Goal: Information Seeking & Learning: Learn about a topic

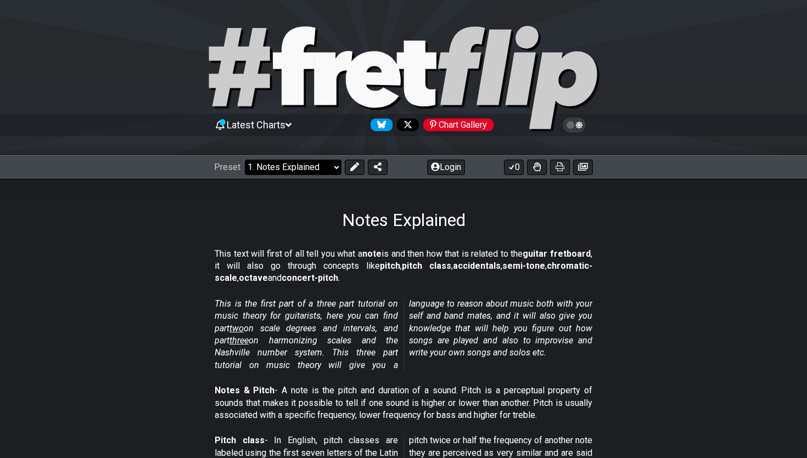
click at [321, 161] on select "Welcome to #fretflip! Initial Preset Custom Preset Minor Pentatonic Major Penta…" at bounding box center [293, 167] width 97 height 15
click at [245, 160] on select "Welcome to #fretflip! Initial Preset Custom Preset Minor Pentatonic Major Penta…" at bounding box center [293, 167] width 97 height 15
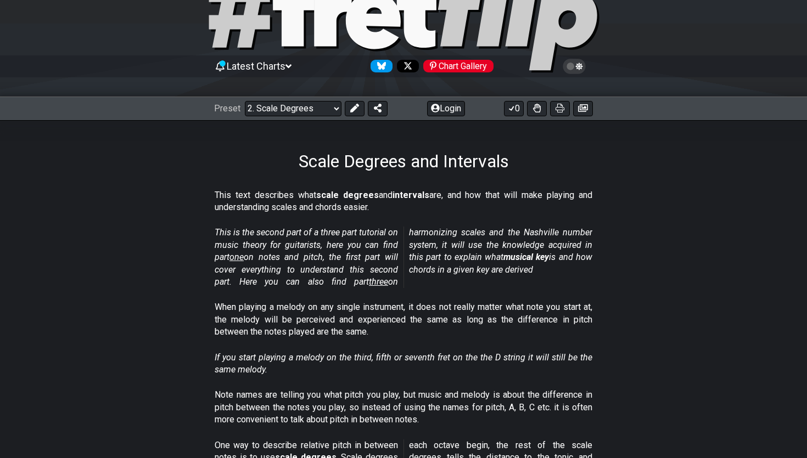
scroll to position [43, 0]
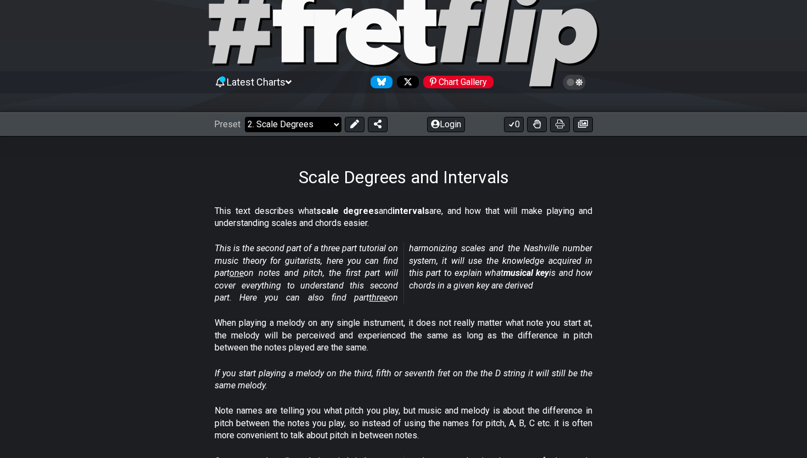
click at [307, 127] on select "Welcome to #fretflip! Initial Preset Custom Preset Minor Pentatonic Major Penta…" at bounding box center [293, 124] width 97 height 15
click at [245, 117] on select "Welcome to #fretflip! Initial Preset Custom Preset Minor Pentatonic Major Penta…" at bounding box center [293, 124] width 97 height 15
select select "/how-to-solo"
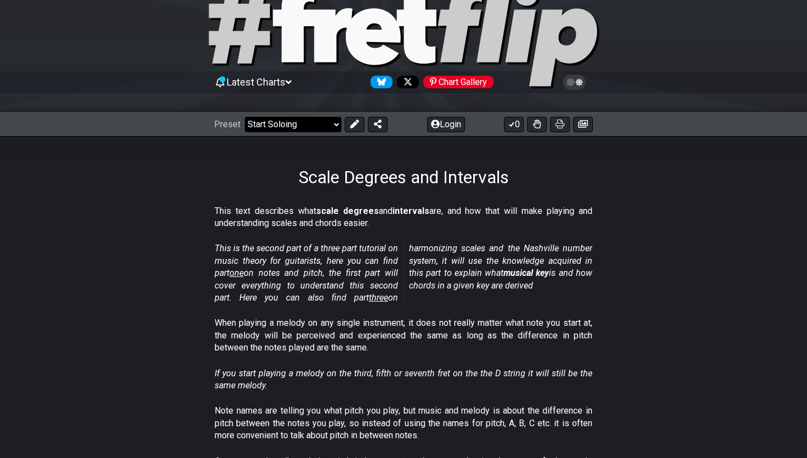
select select "C"
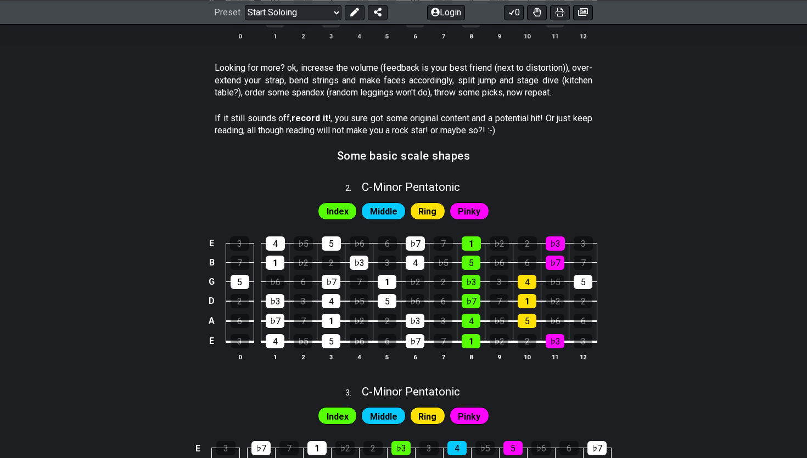
scroll to position [522, 0]
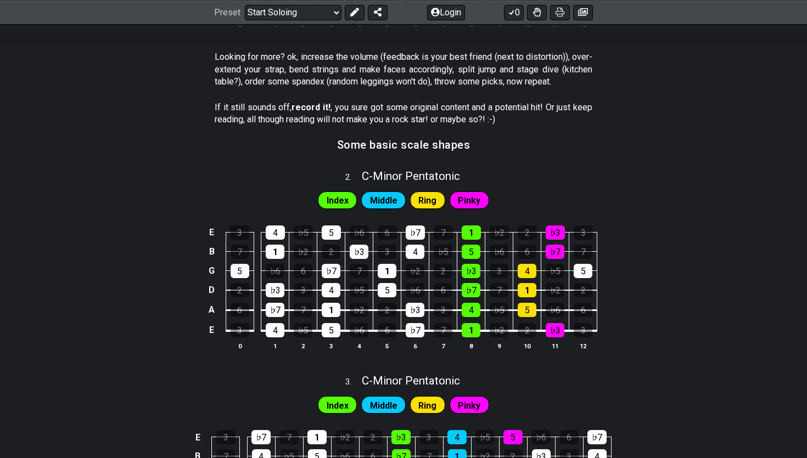
click at [348, 202] on span "Index" at bounding box center [338, 201] width 22 height 16
click at [392, 202] on span "Middle" at bounding box center [383, 201] width 27 height 16
click at [434, 201] on span "Ring" at bounding box center [427, 201] width 18 height 16
click at [460, 204] on span "Pinky" at bounding box center [469, 201] width 23 height 16
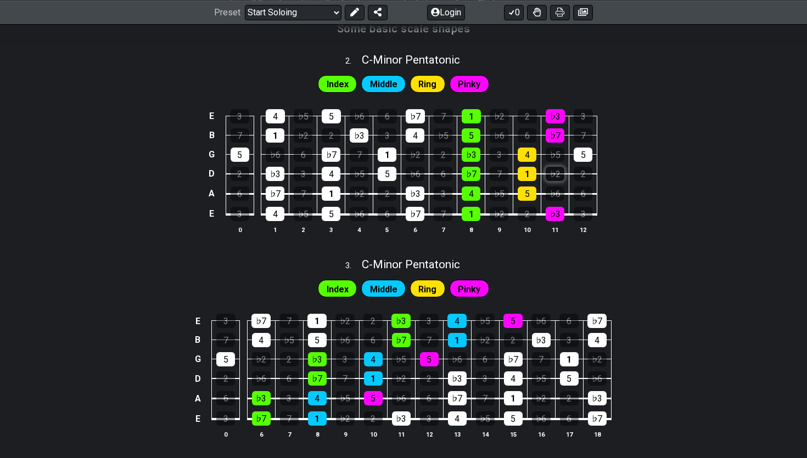
scroll to position [642, 0]
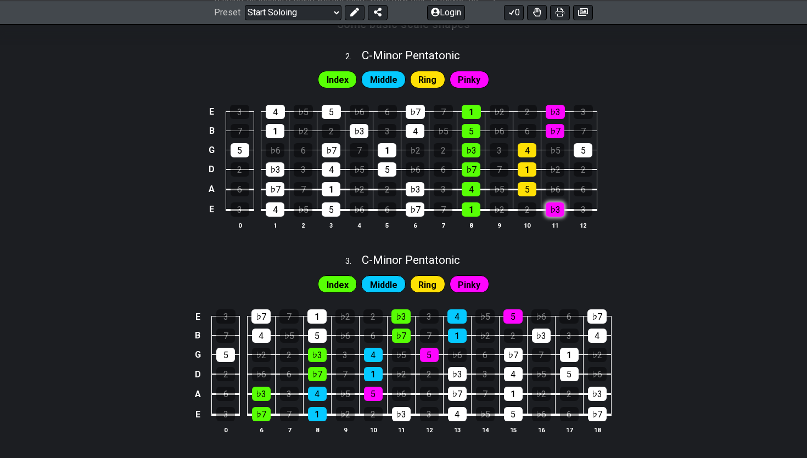
click at [553, 208] on div "♭3" at bounding box center [555, 210] width 19 height 14
click at [553, 207] on div "♭3" at bounding box center [555, 210] width 19 height 14
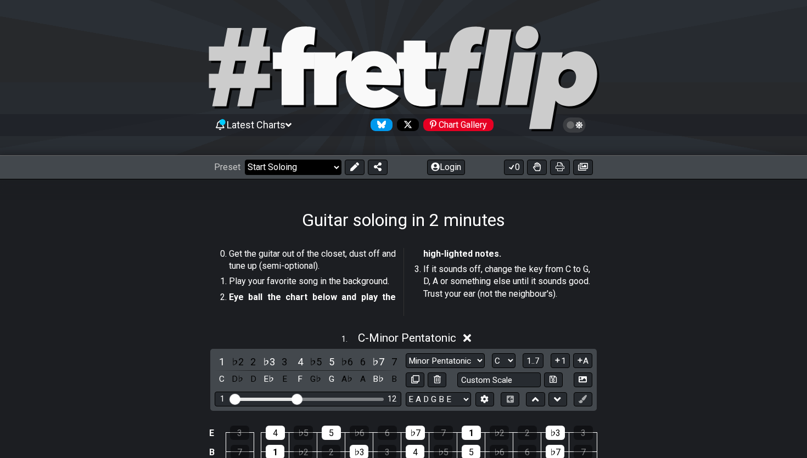
click at [326, 164] on select "Welcome to #fretflip! Initial Preset Custom Preset Minor Pentatonic Major Penta…" at bounding box center [293, 167] width 97 height 15
click at [245, 160] on select "Welcome to #fretflip! Initial Preset Custom Preset Minor Pentatonic Major Penta…" at bounding box center [293, 167] width 97 height 15
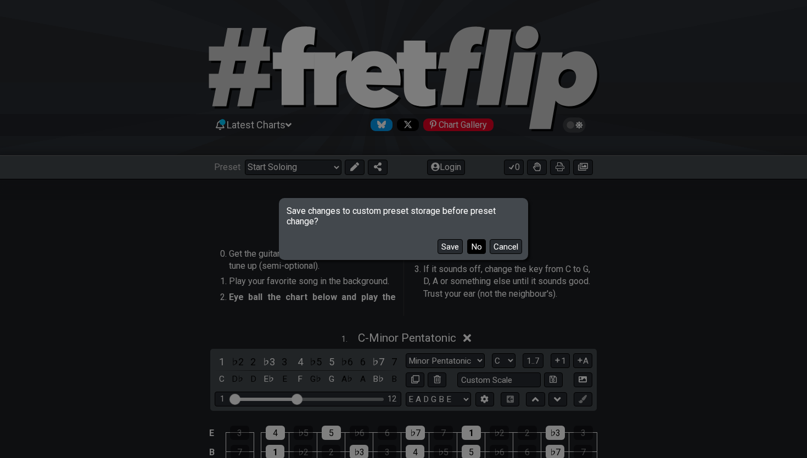
click at [473, 247] on button "No" at bounding box center [476, 246] width 19 height 15
select select "/common-guitar-chords"
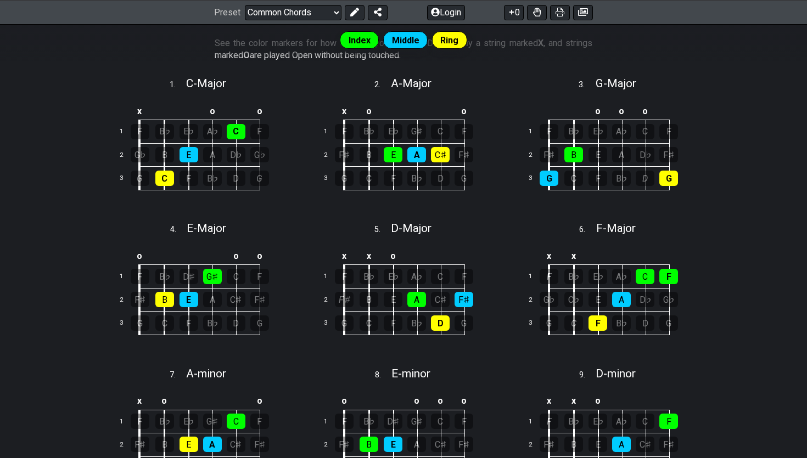
scroll to position [291, 0]
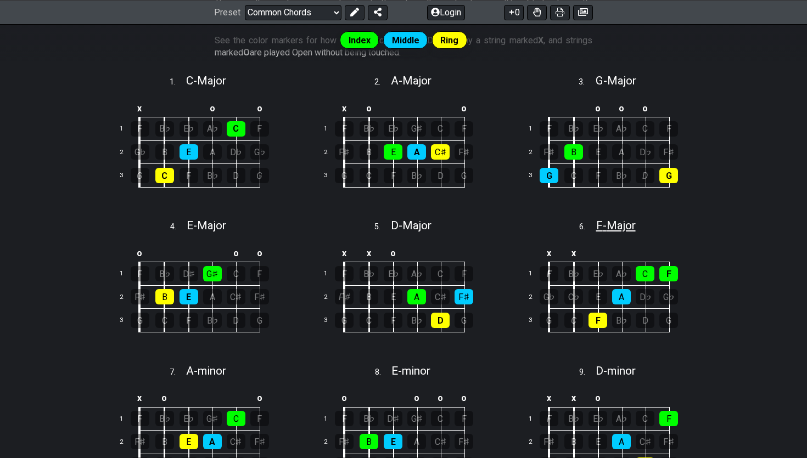
click at [618, 222] on span "F - Major" at bounding box center [616, 225] width 40 height 13
select select "F"
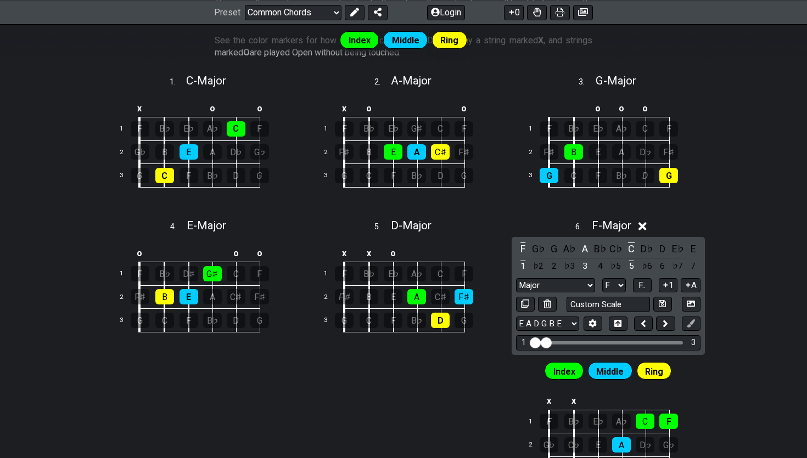
click at [683, 211] on div "o o o 1 F B♭ E♭ A♭ C F 2 F♯ B E A D♭ F♯ 3 G C F B♭ D G" at bounding box center [609, 152] width 198 height 124
click at [706, 334] on div "6 . F - Major F G♭ G A♭ A B♭ C♭ C D♭ D E♭ E 1 ♭2 2 ♭3 3 4 ♭5 5 ♭6 6 ♭7 7 Major …" at bounding box center [609, 358] width 198 height 293
click at [616, 281] on select "A♭ A A♯ B♭ B C C♯ D♭ D D♯ E♭ E F F♯ G♭ G G♯" at bounding box center [614, 285] width 24 height 15
click at [602, 278] on select "A♭ A A♯ B♭ B C C♯ D♭ D D♯ E♭ E F F♯ G♭ G G♯" at bounding box center [614, 285] width 24 height 15
click at [761, 243] on div "Index Middle Ring These are the most common guitar chords. If you learn these c…" at bounding box center [403, 339] width 807 height 798
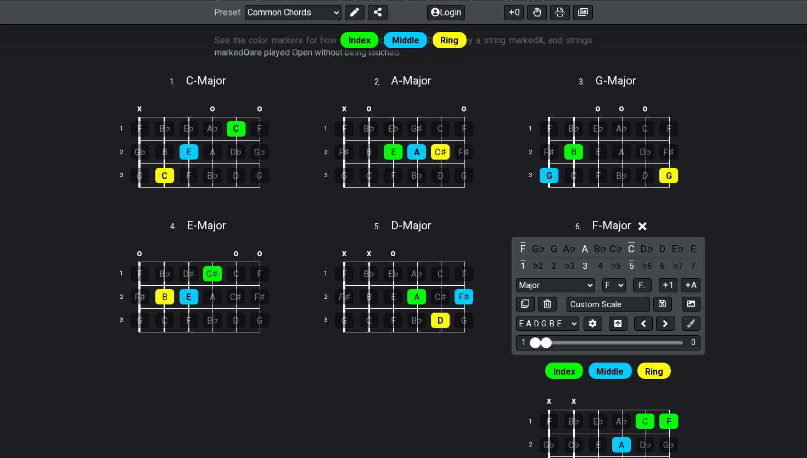
click at [650, 223] on div "6 . F - Major" at bounding box center [609, 222] width 198 height 21
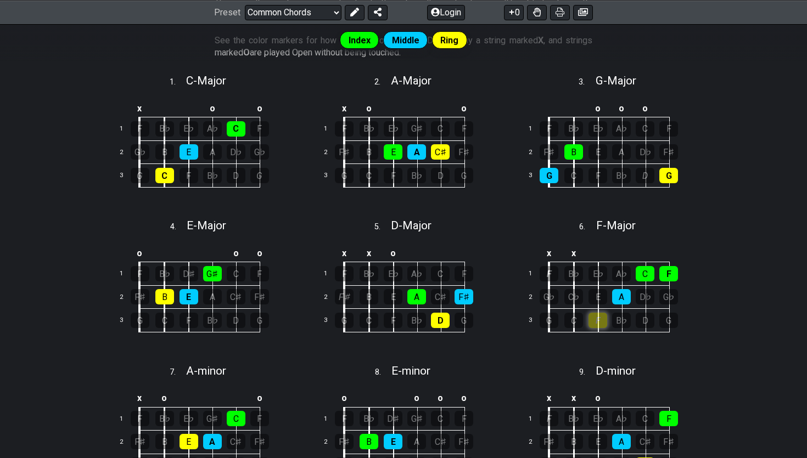
click at [597, 322] on div "F" at bounding box center [598, 320] width 19 height 15
